Goal: Unclear

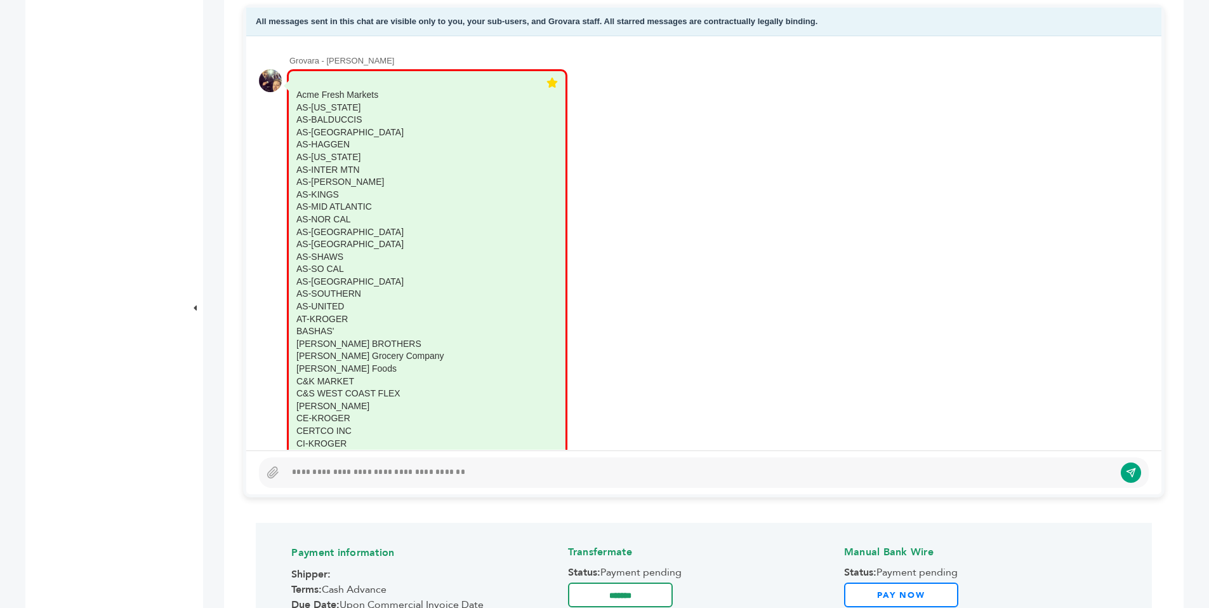
drag, startPoint x: 352, startPoint y: 222, endPoint x: 333, endPoint y: 218, distance: 19.4
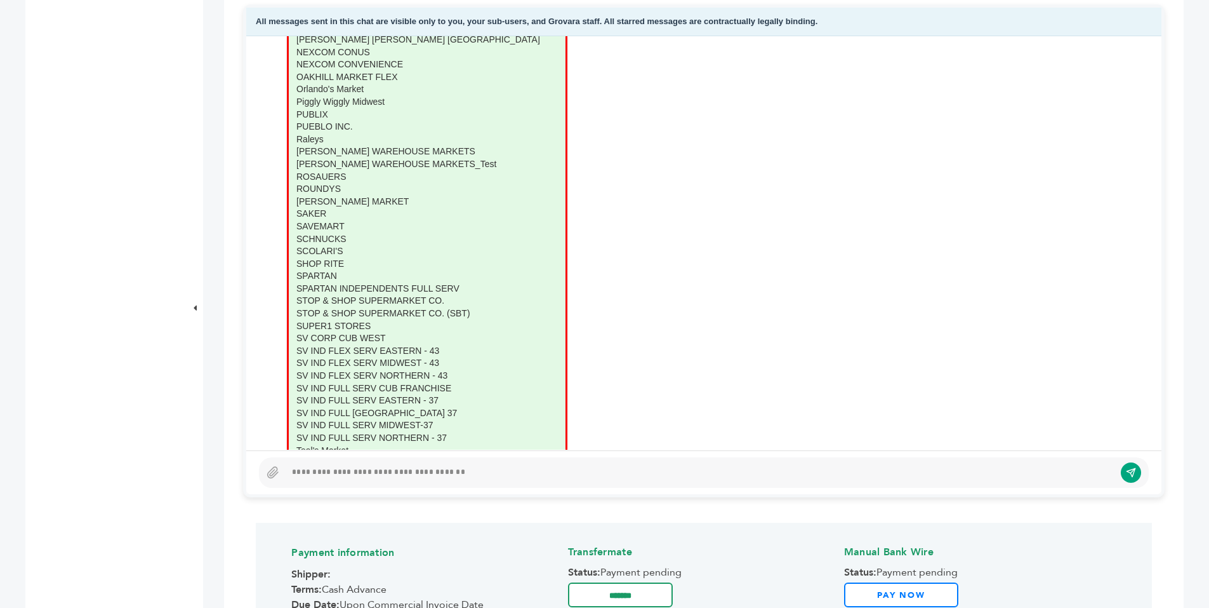
scroll to position [1204, 0]
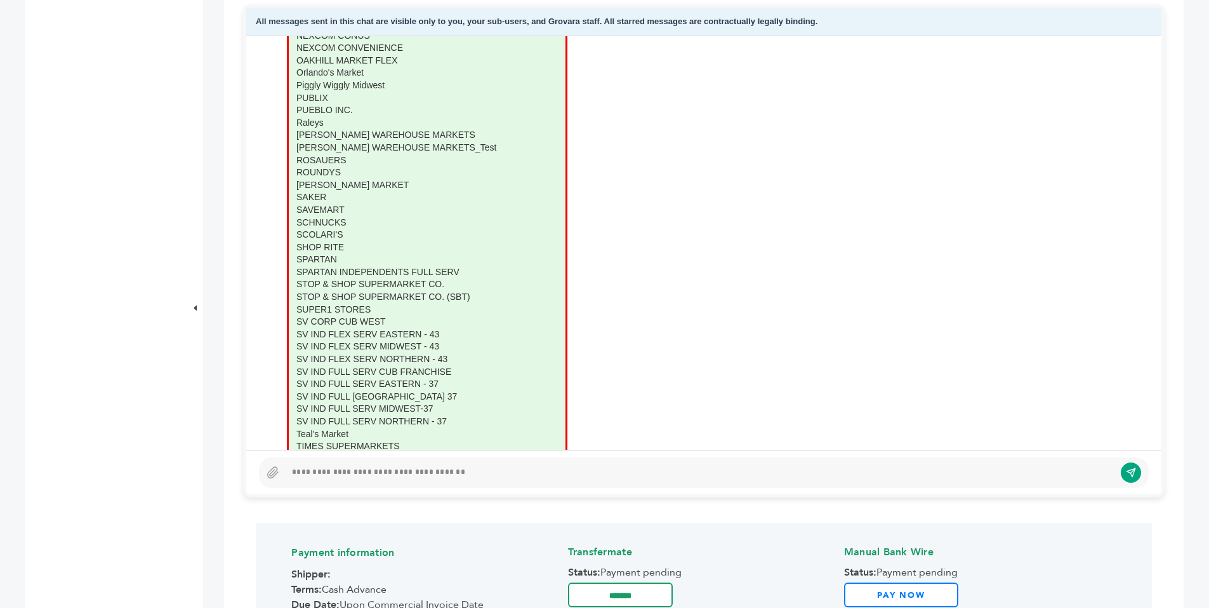
drag, startPoint x: 297, startPoint y: 93, endPoint x: 404, endPoint y: 83, distance: 107.8
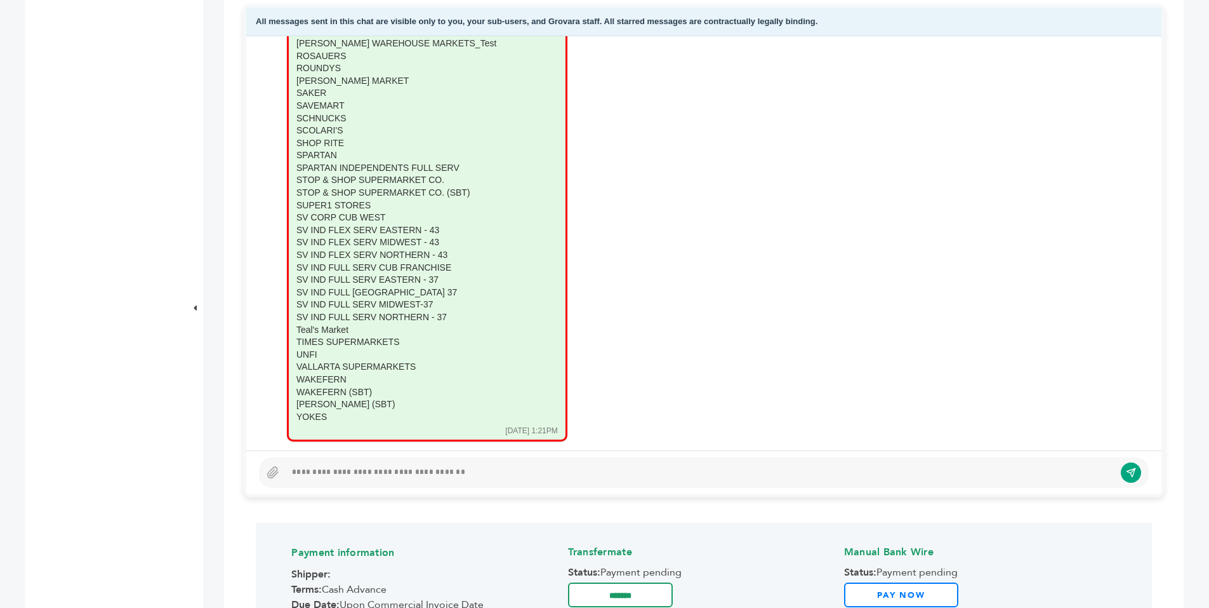
scroll to position [1410, 0]
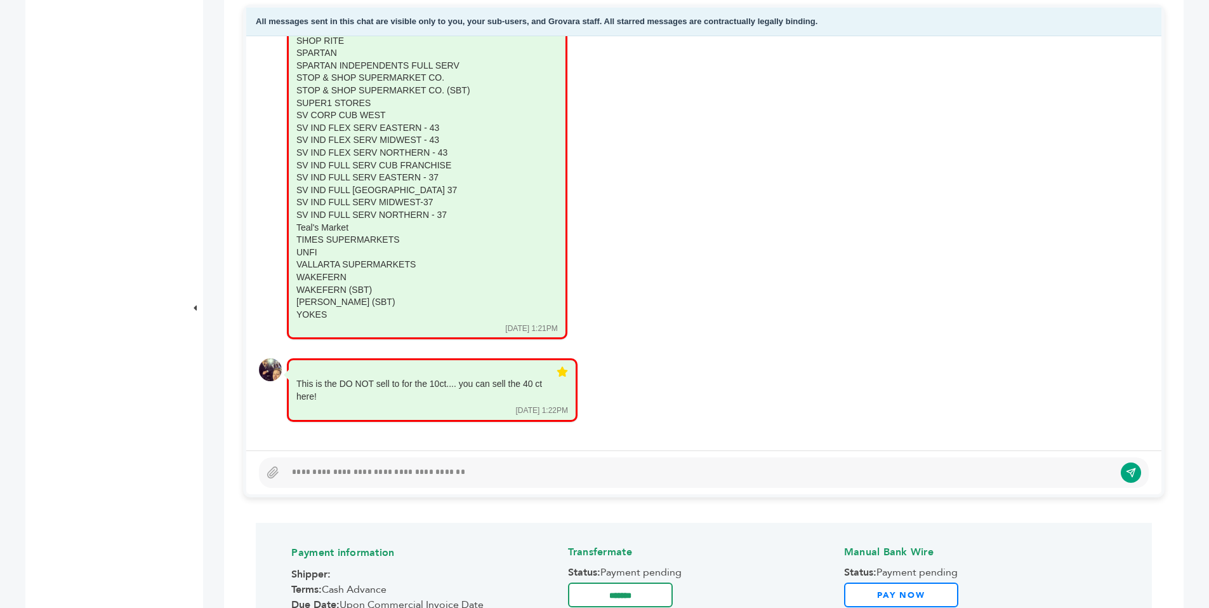
drag, startPoint x: 300, startPoint y: 95, endPoint x: 379, endPoint y: 313, distance: 232.4
copy div "cme Fresh Markets AS-[US_STATE] [GEOGRAPHIC_DATA]-BALDUCCIS AS-[GEOGRAPHIC_DATA…"
click at [255, 188] on div "Grovara - [PERSON_NAME] Acme Fresh Markets AS-[US_STATE] AS-BALDUCCIS AS-[GEOGR…" at bounding box center [704, 242] width 916 height 413
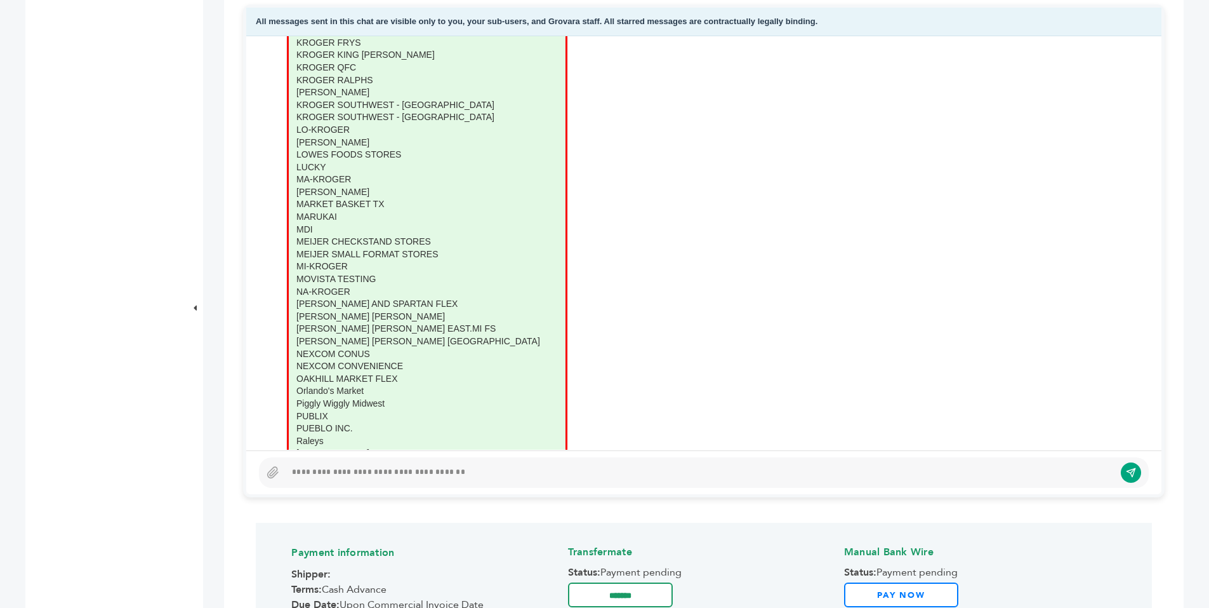
scroll to position [880, 0]
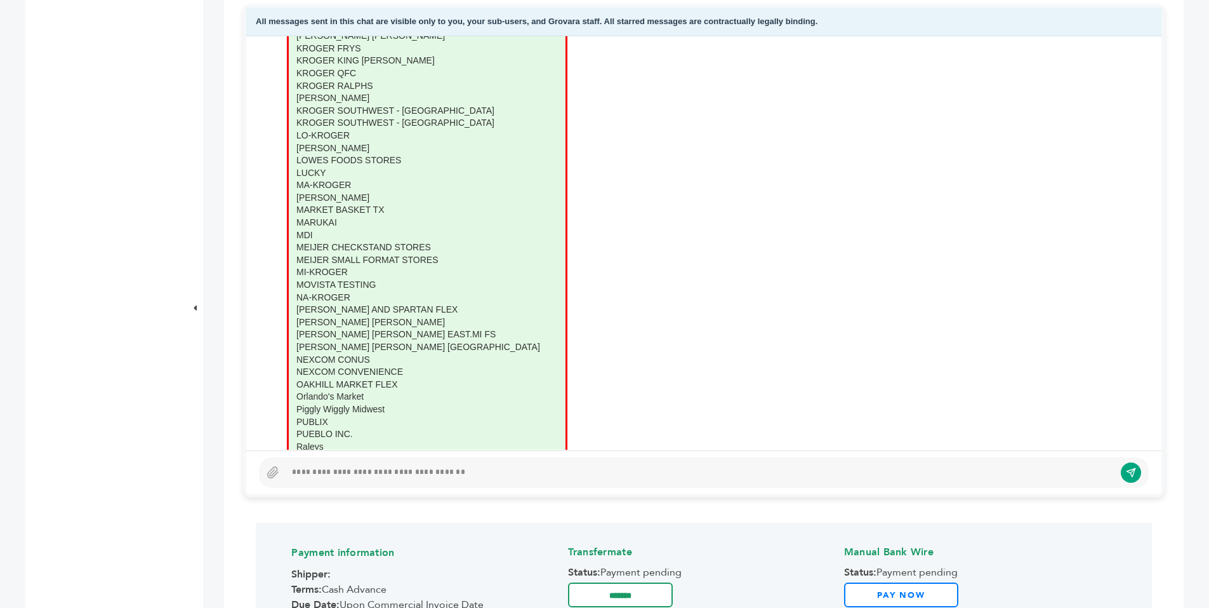
click at [241, 304] on div "Below is the G-Chat Digital Ledger - Smart Contract — Tap to Start the Conversa…" at bounding box center [704, 510] width 960 height 2095
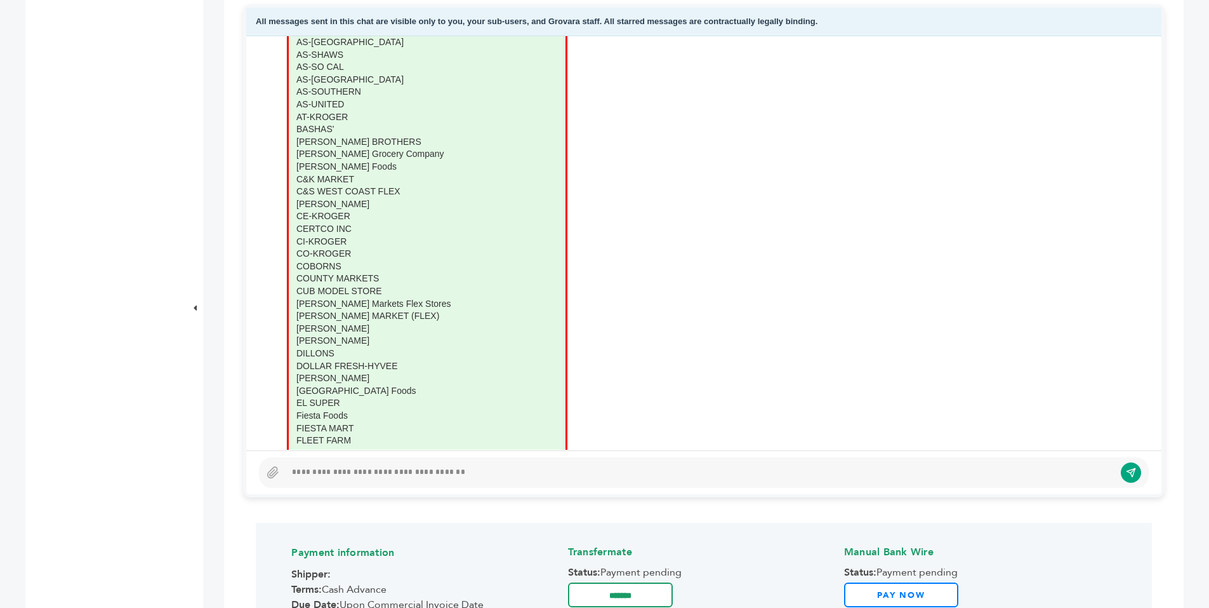
scroll to position [208, 0]
